Goal: Communication & Community: Answer question/provide support

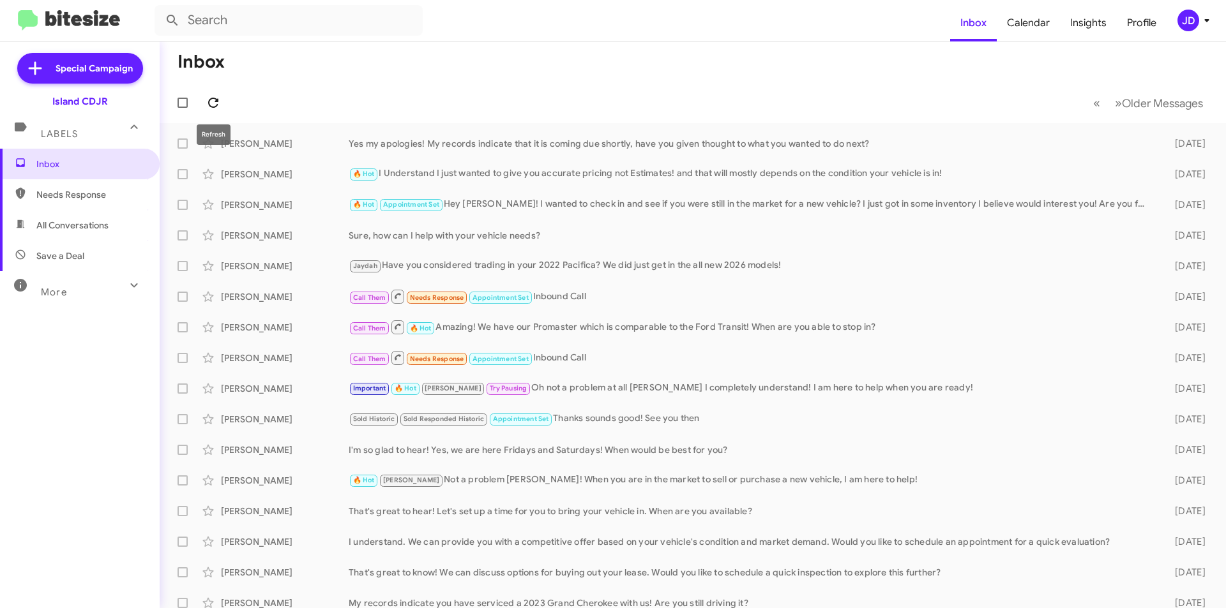
click at [212, 98] on icon at bounding box center [213, 103] width 10 height 10
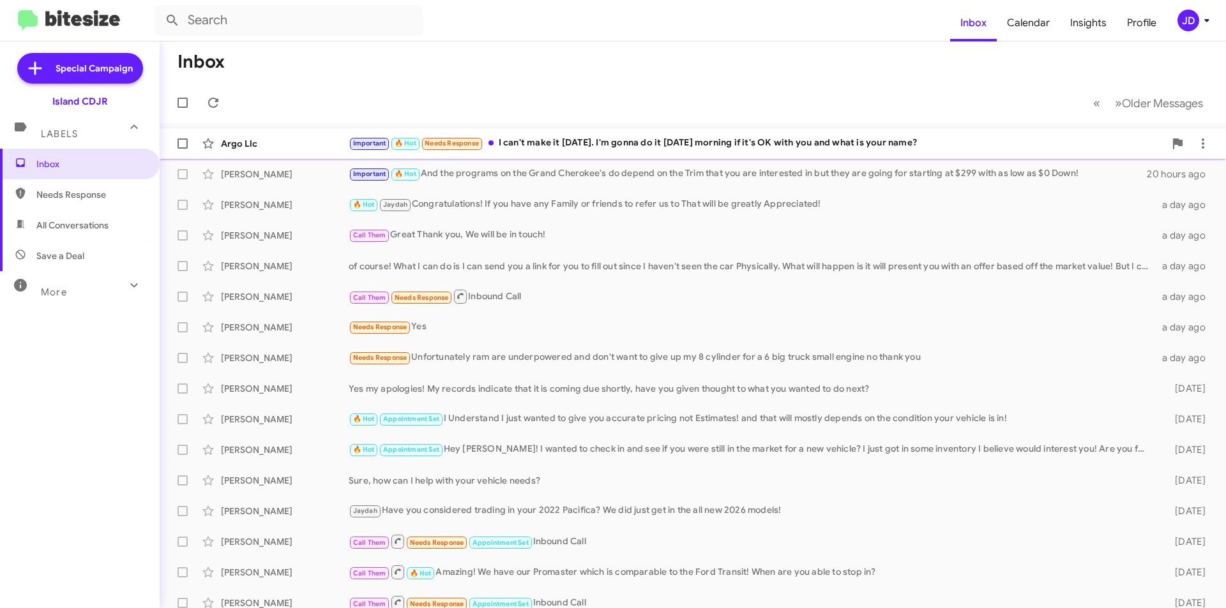
click at [587, 149] on div "Important 🔥 Hot Needs Response I can't make it [DATE]. I'm gonna do it [DATE] m…" at bounding box center [757, 143] width 816 height 15
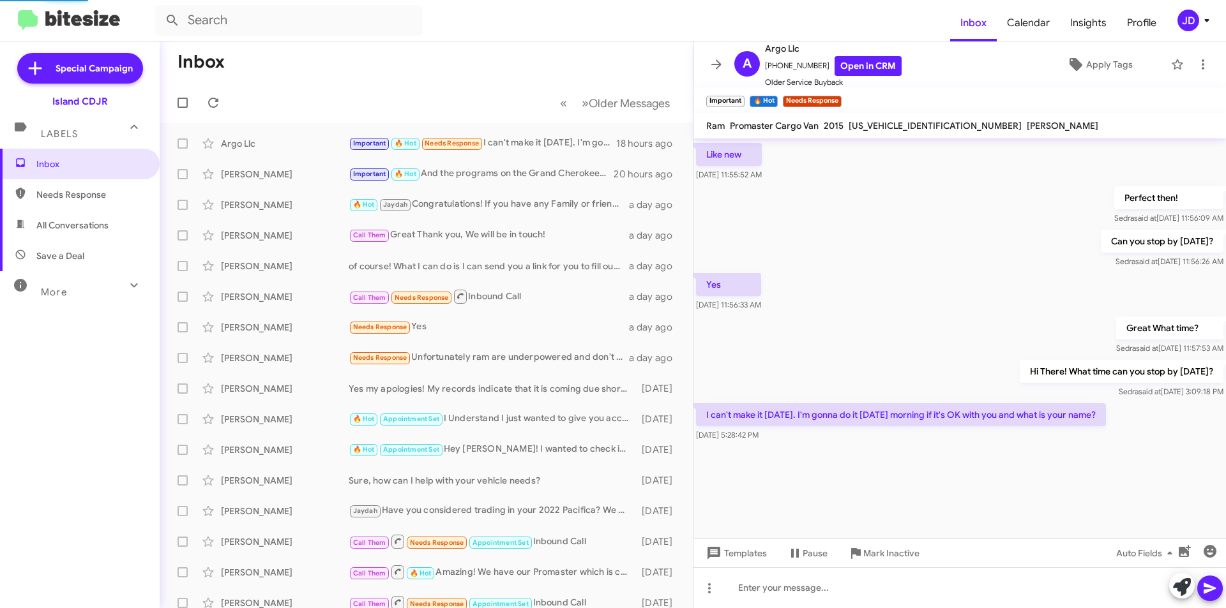
scroll to position [2141, 0]
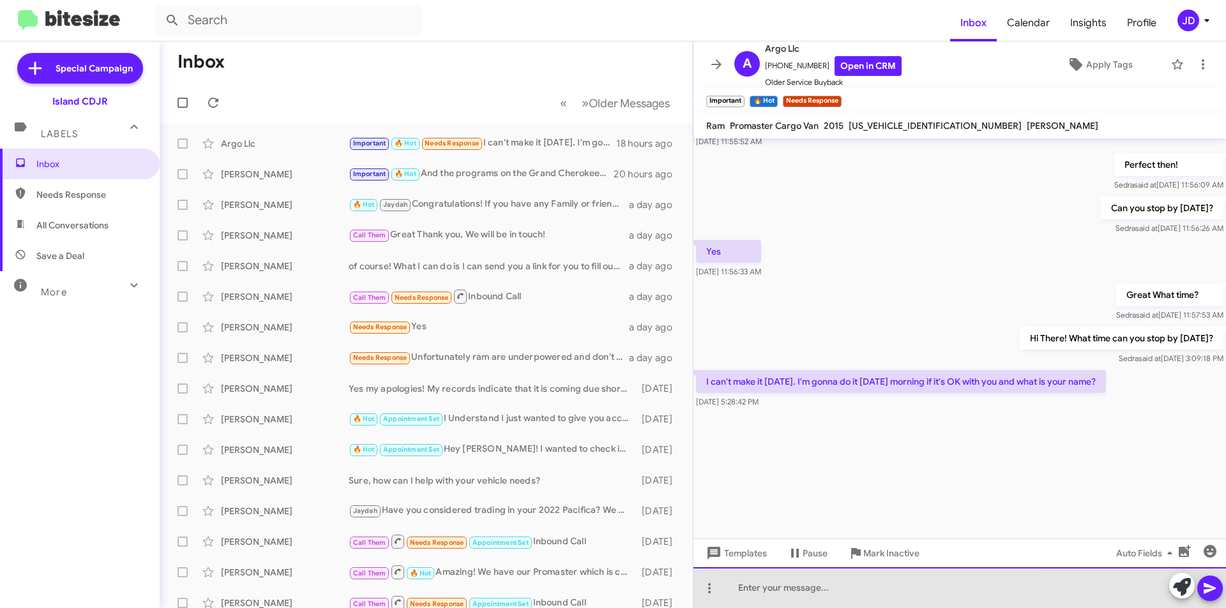
click at [890, 598] on div at bounding box center [959, 588] width 532 height 41
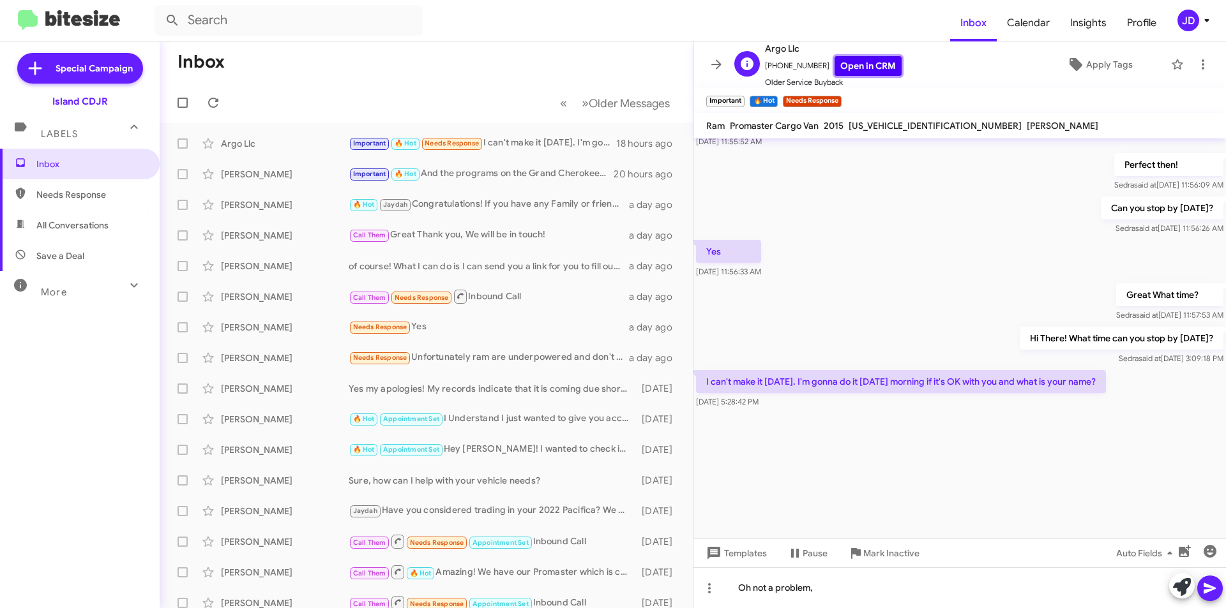
click at [875, 70] on link "Open in CRM" at bounding box center [867, 66] width 67 height 20
click at [872, 588] on div "Oh not a problem," at bounding box center [959, 588] width 532 height 41
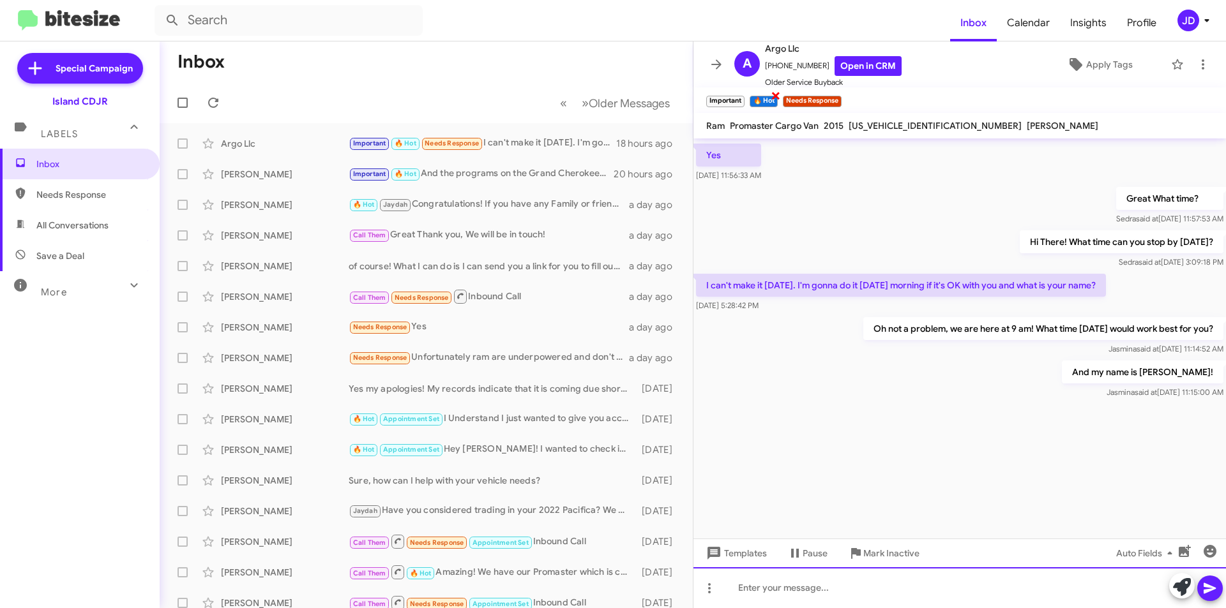
scroll to position [2229, 0]
click at [710, 66] on icon at bounding box center [716, 64] width 15 height 15
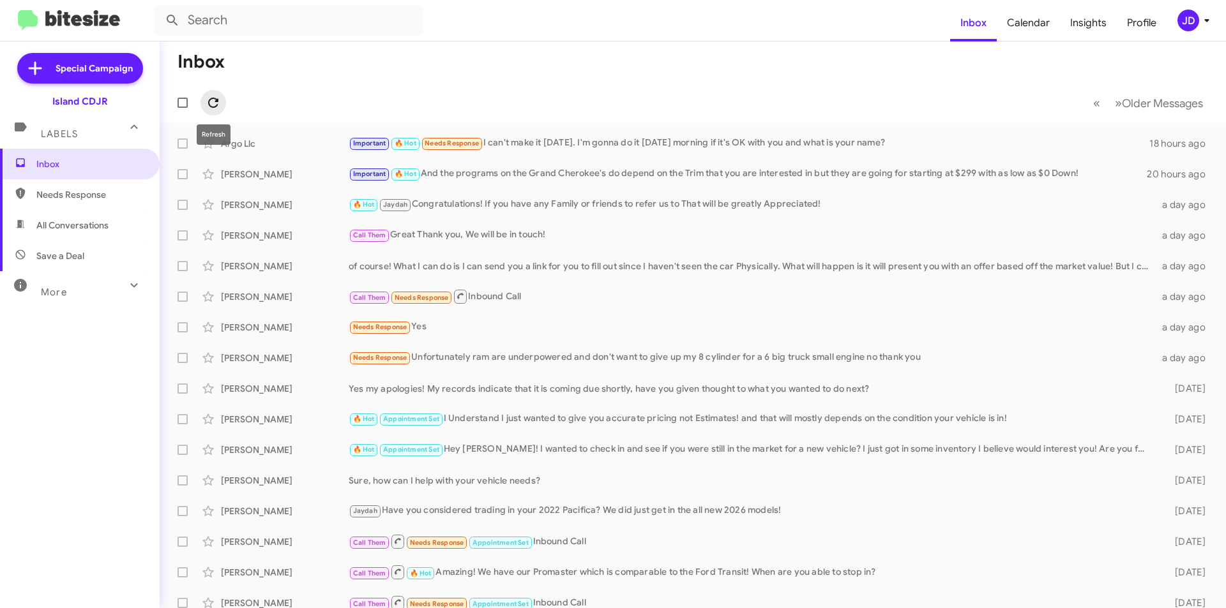
click at [211, 109] on icon at bounding box center [213, 102] width 15 height 15
